Goal: Information Seeking & Learning: Learn about a topic

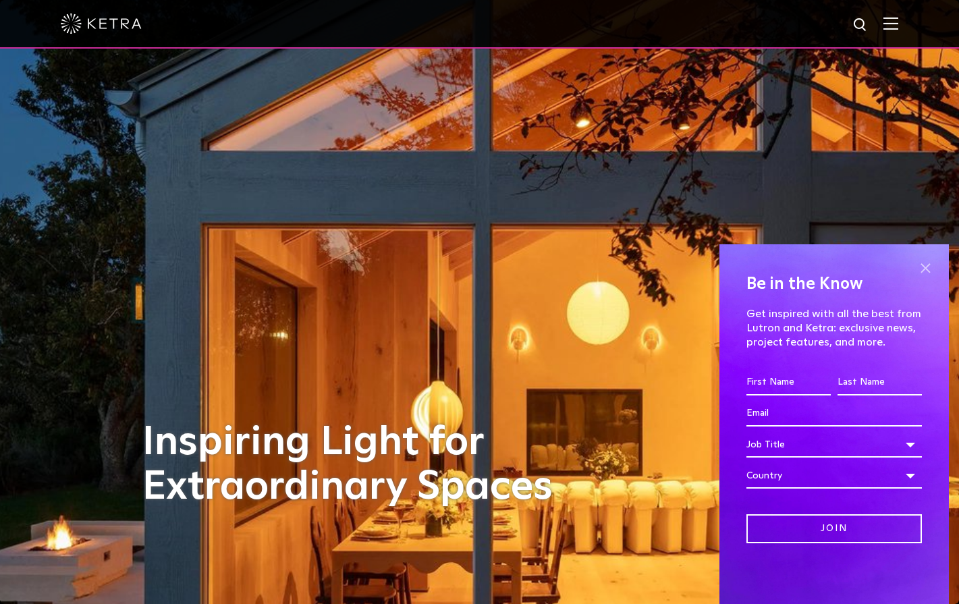
click at [923, 265] on span at bounding box center [925, 268] width 20 height 20
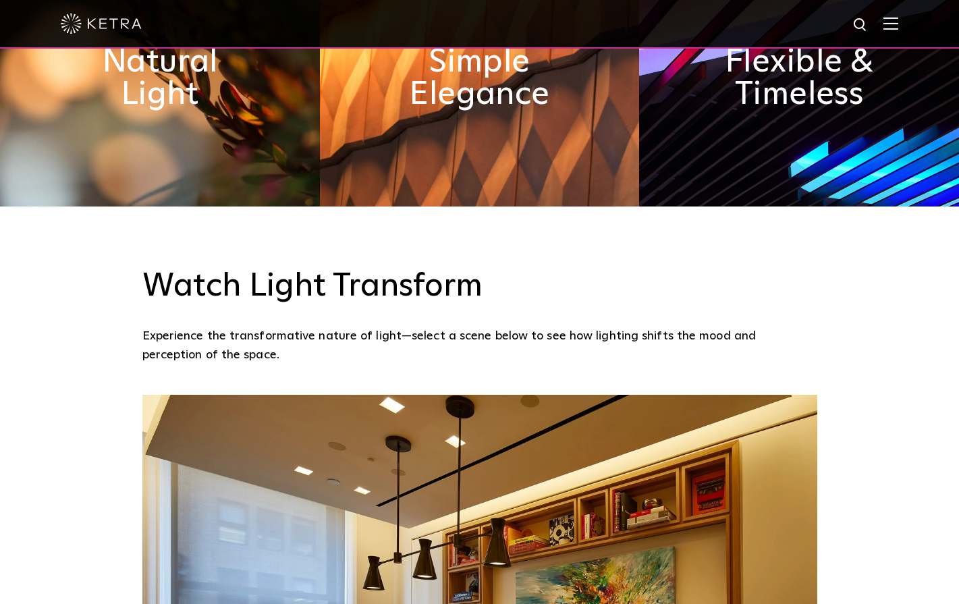
scroll to position [717, 0]
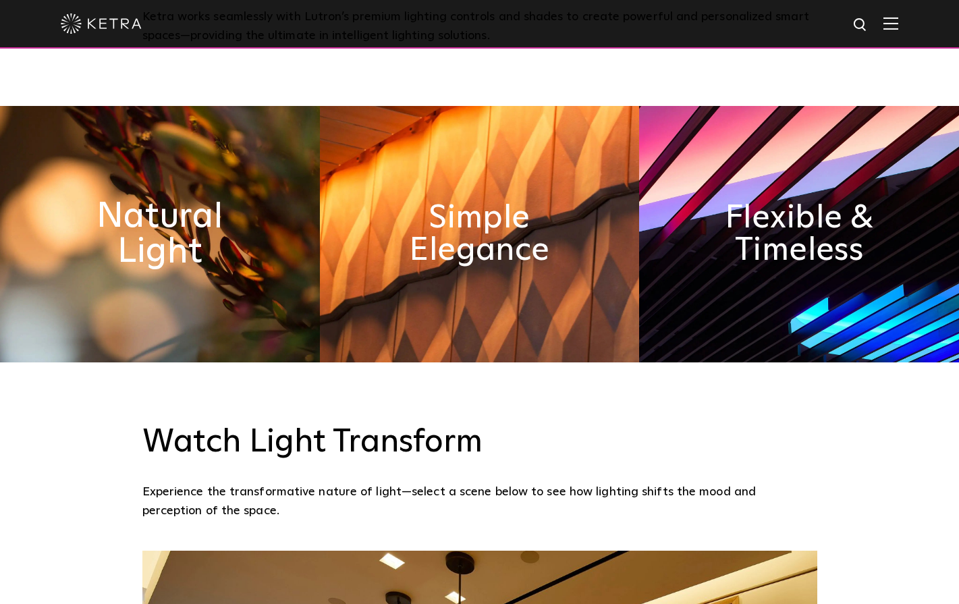
click at [88, 252] on h2 "Natural Light" at bounding box center [160, 234] width 174 height 71
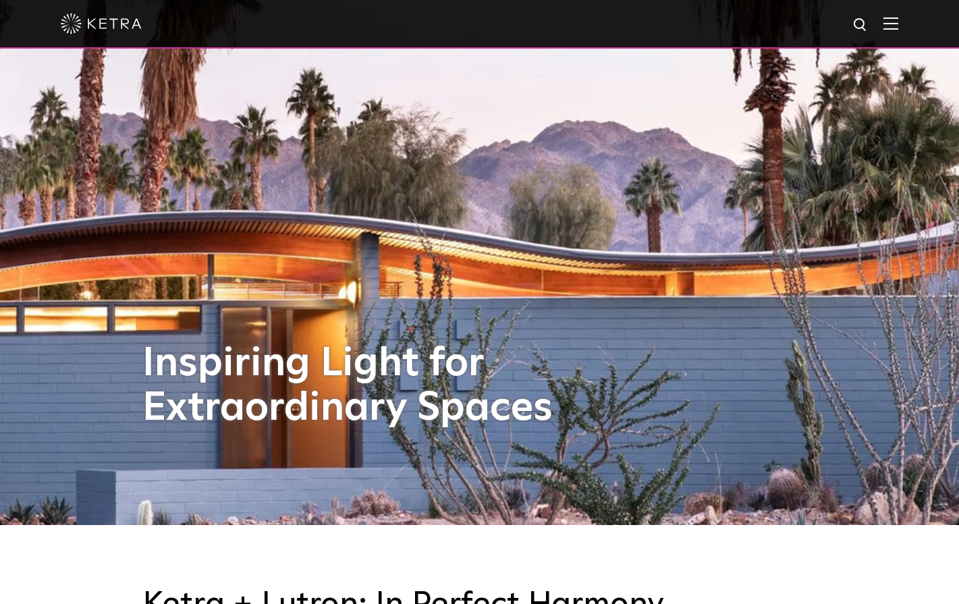
scroll to position [0, 0]
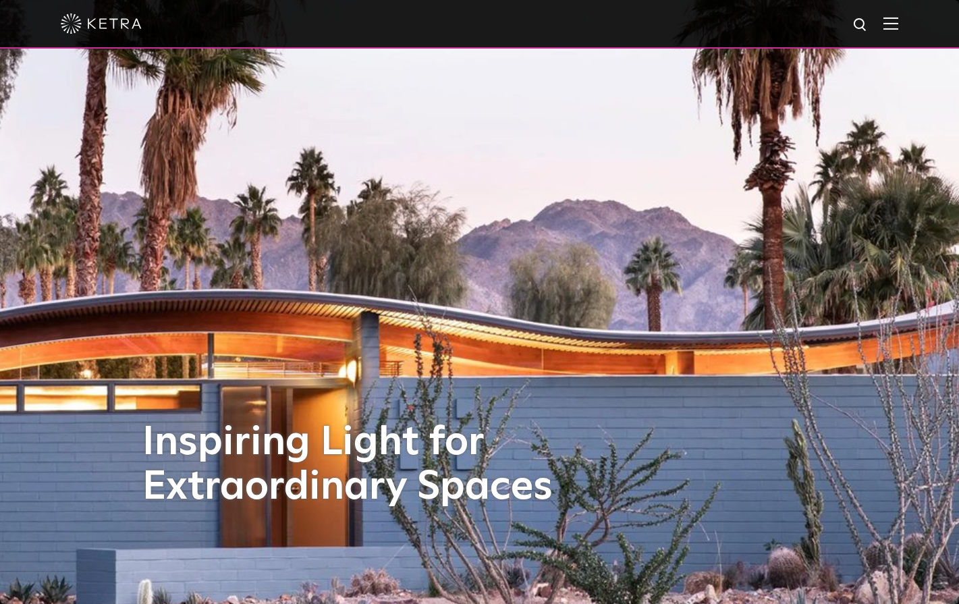
click at [890, 23] on img at bounding box center [891, 23] width 15 height 13
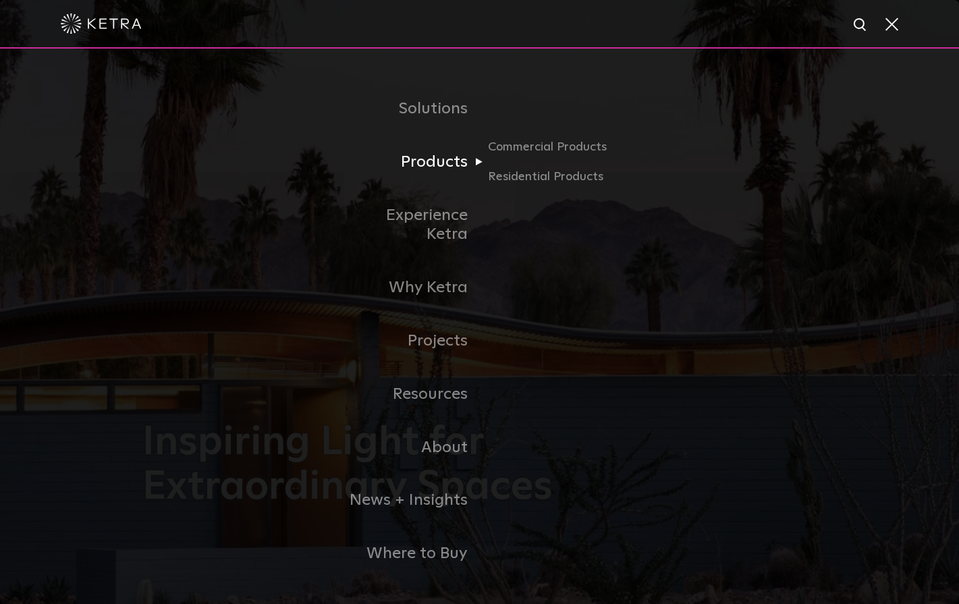
click at [445, 171] on link "Products" at bounding box center [411, 162] width 138 height 53
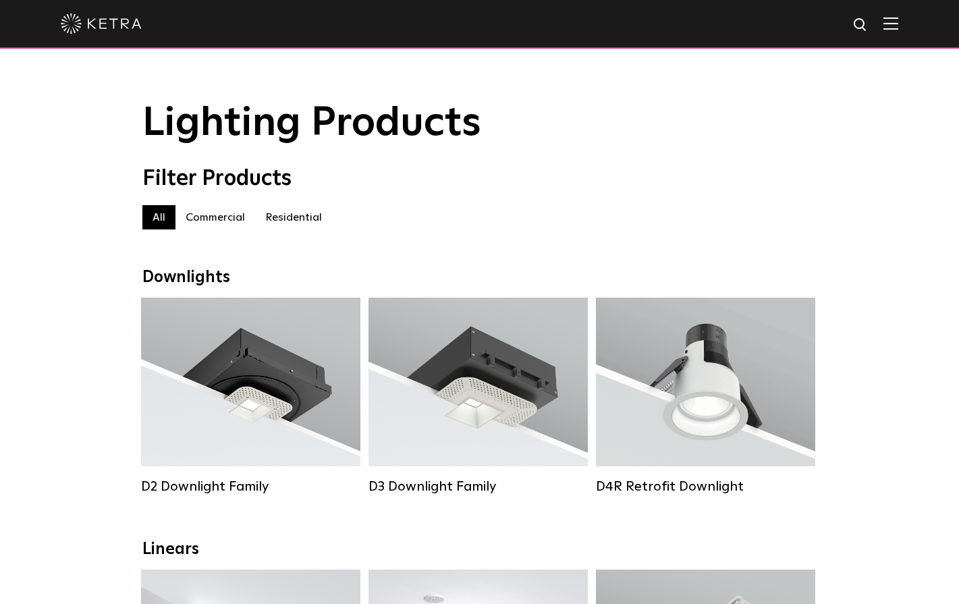
click at [275, 227] on label "Residential" at bounding box center [293, 217] width 77 height 24
